Goal: Navigation & Orientation: Go to known website

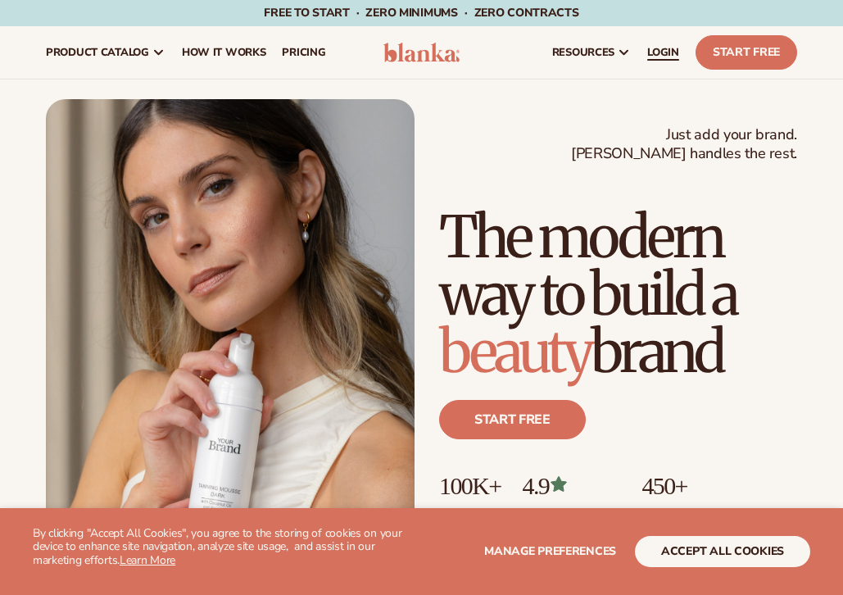
click at [665, 51] on span "LOGIN" at bounding box center [663, 52] width 32 height 13
